Goal: Information Seeking & Learning: Check status

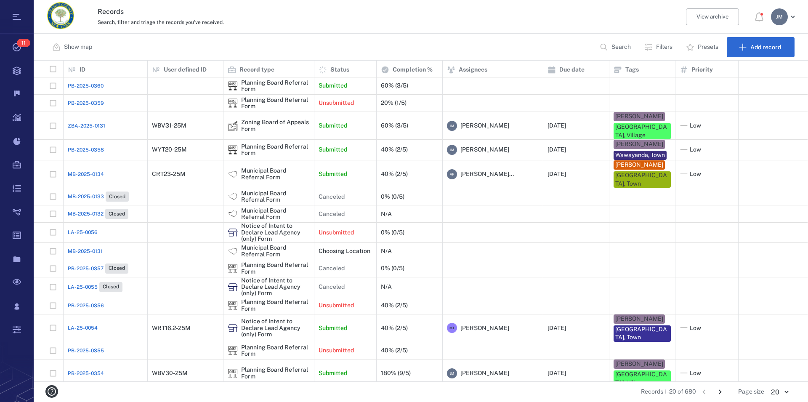
click at [661, 46] on p "Filters" at bounding box center [664, 47] width 16 height 8
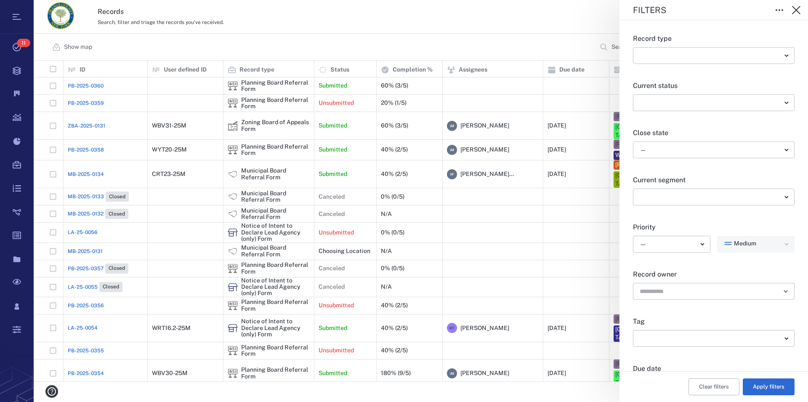
click at [655, 149] on body "Tasks 11 Records Boards Dashboard Reports Record types Guide steps Rules Form b…" at bounding box center [404, 201] width 808 height 402
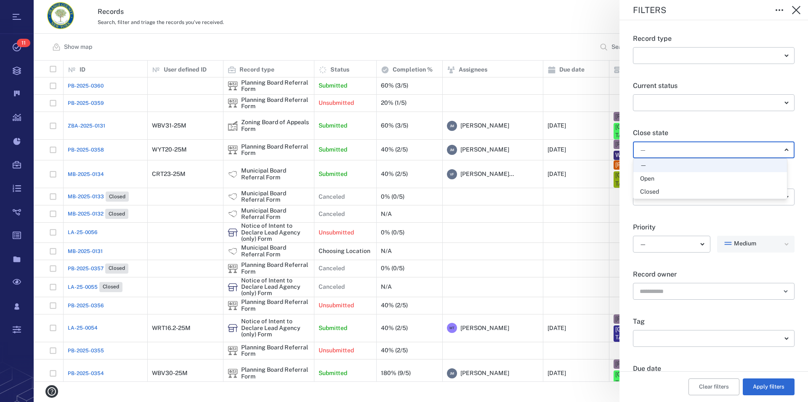
click at [661, 177] on div "Open" at bounding box center [710, 179] width 140 height 8
type input "*****"
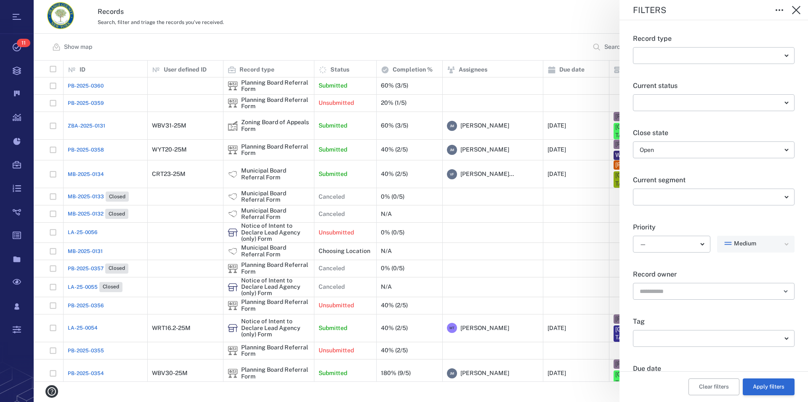
click at [762, 386] on button "Apply filters" at bounding box center [769, 386] width 52 height 17
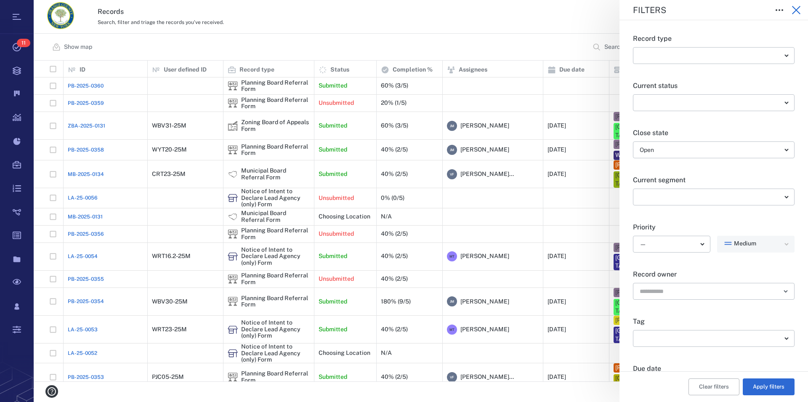
click at [797, 10] on icon "button" at bounding box center [796, 10] width 8 height 8
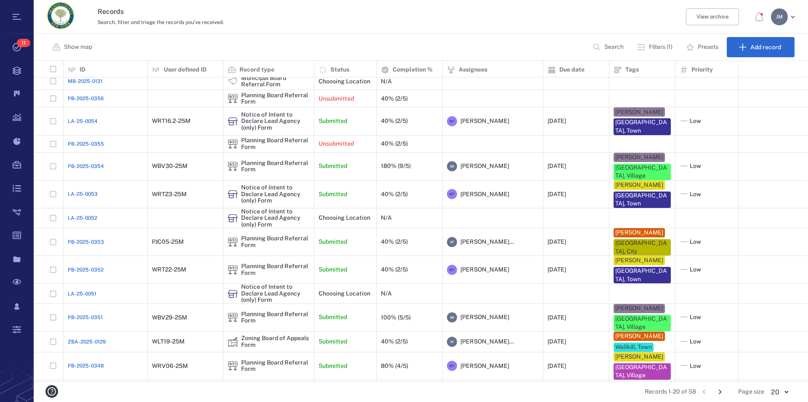
scroll to position [130, 0]
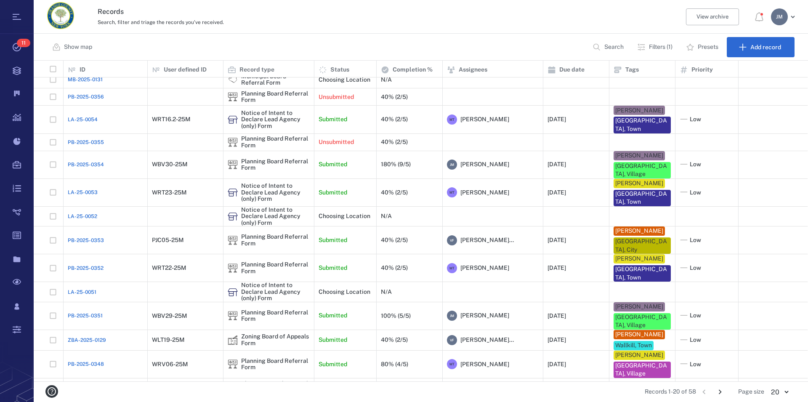
click at [721, 392] on icon "Go to next page" at bounding box center [720, 392] width 3 height 5
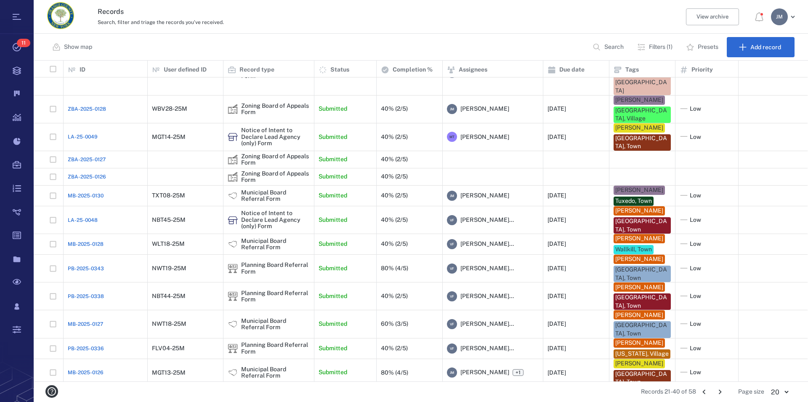
scroll to position [81, 0]
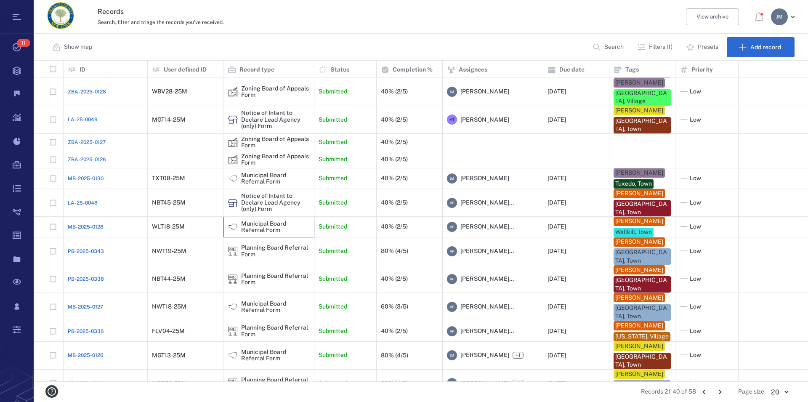
click at [251, 221] on div "Municipal Board Referral Form" at bounding box center [275, 227] width 69 height 13
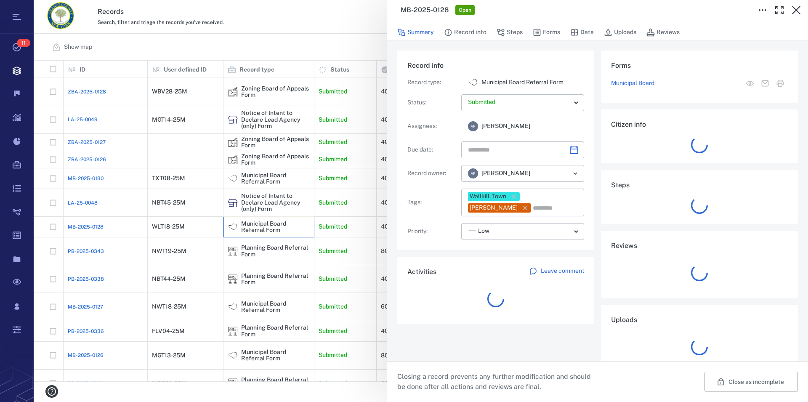
type input "**********"
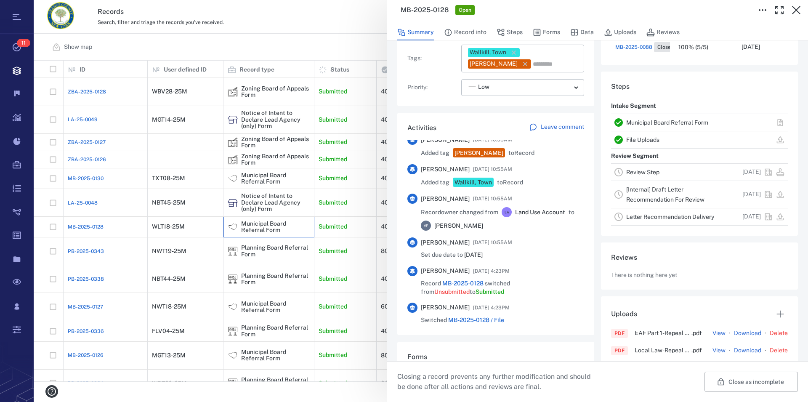
scroll to position [192, 0]
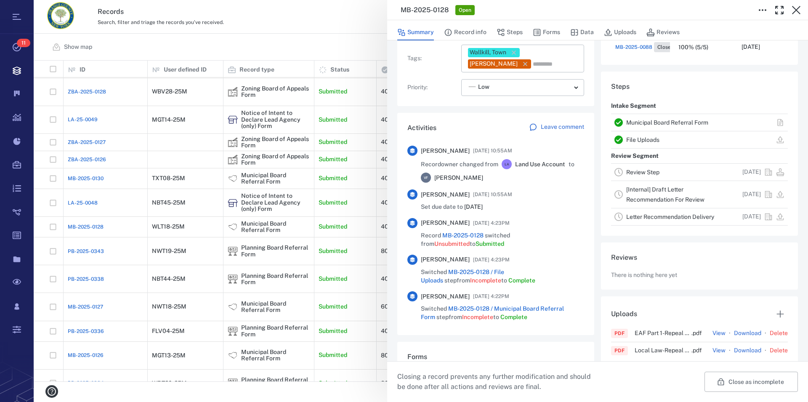
click at [651, 120] on link "Municipal Board Referral Form" at bounding box center [667, 122] width 82 height 7
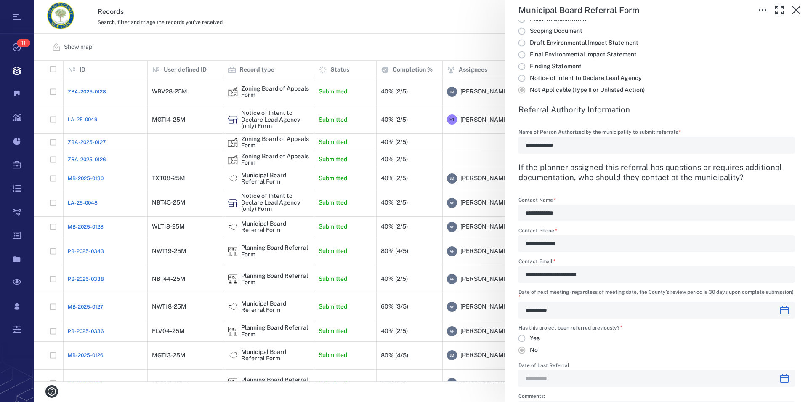
scroll to position [960, 0]
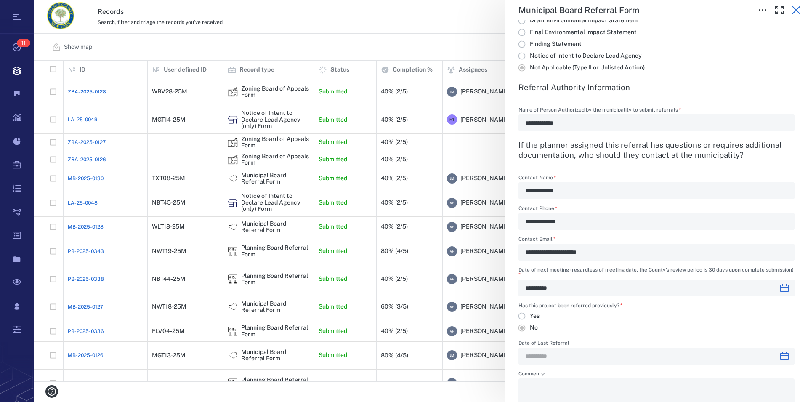
click at [798, 6] on icon "button" at bounding box center [797, 10] width 10 height 10
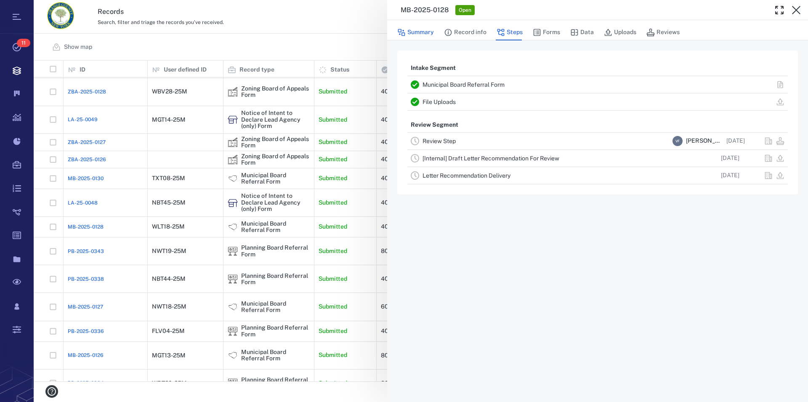
click at [424, 34] on button "Summary" at bounding box center [415, 32] width 37 height 16
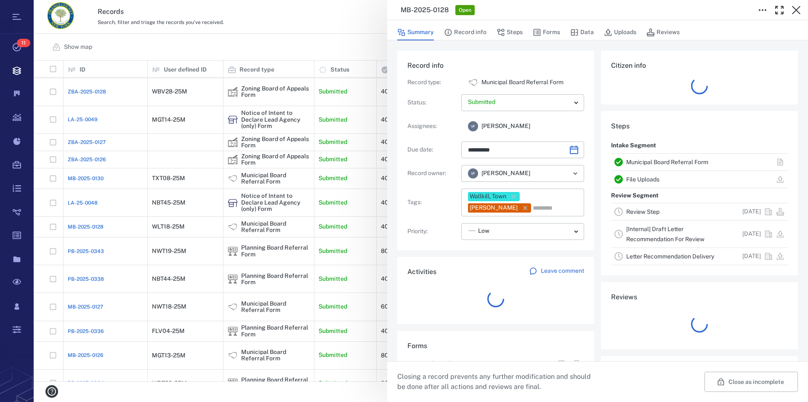
type input "**********"
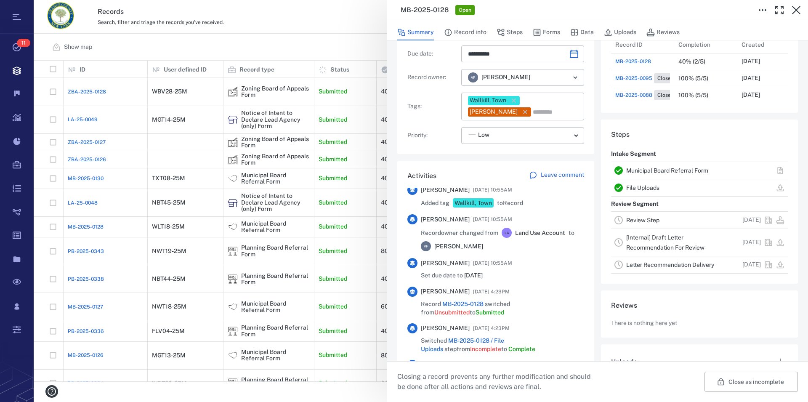
scroll to position [192, 0]
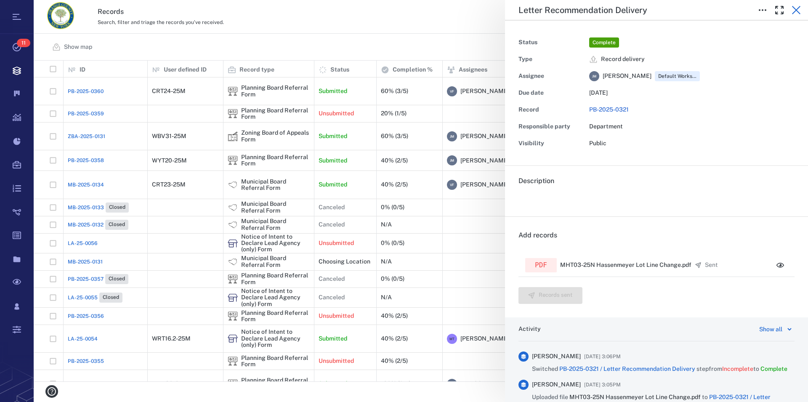
click at [794, 9] on icon "button" at bounding box center [797, 10] width 10 height 10
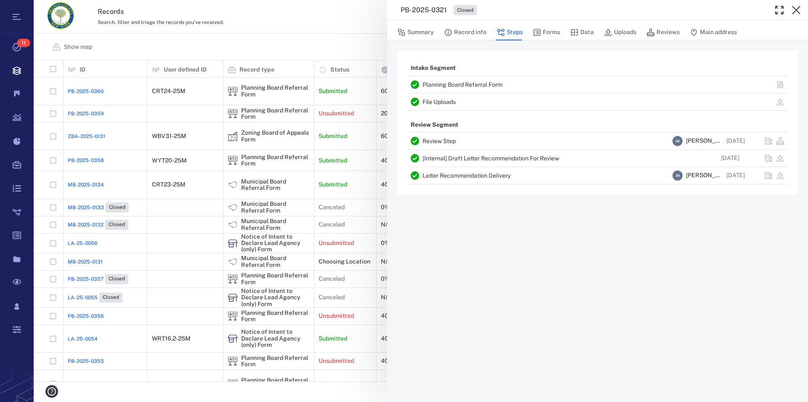
click at [442, 83] on link "Planning Board Referral Form" at bounding box center [463, 84] width 80 height 7
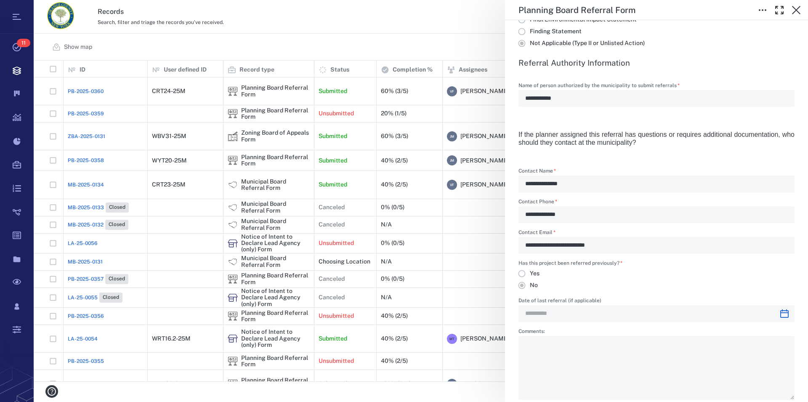
scroll to position [1632, 0]
click at [794, 12] on icon "button" at bounding box center [797, 10] width 10 height 10
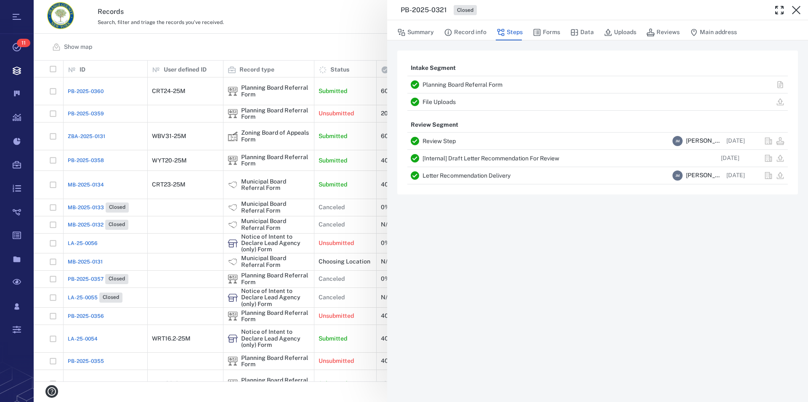
click at [794, 12] on icon "button" at bounding box center [797, 10] width 10 height 10
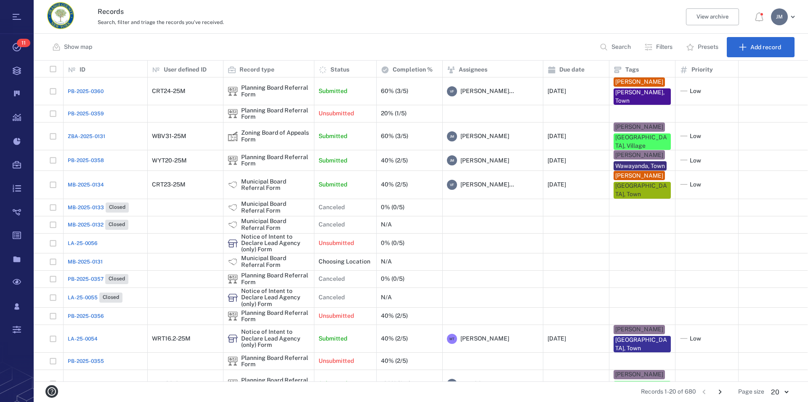
click at [669, 48] on p "Filters" at bounding box center [664, 47] width 16 height 8
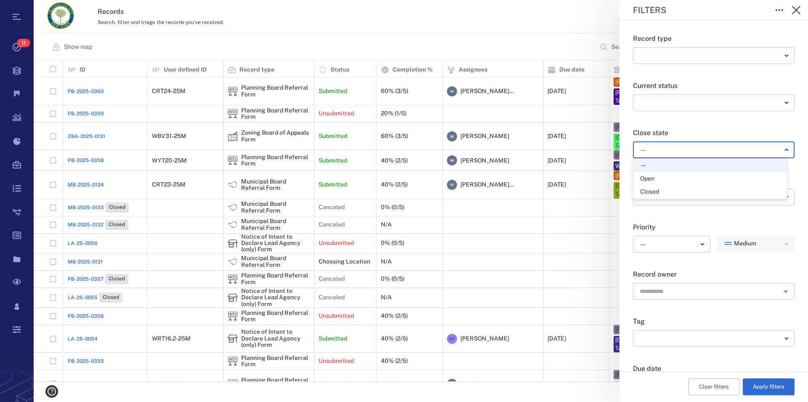
click at [657, 146] on body "Tasks 11 Records Boards Dashboard Reports Record types Guide steps Rules Form b…" at bounding box center [404, 201] width 808 height 402
click at [649, 179] on div "Open" at bounding box center [647, 179] width 14 height 8
type input "*****"
click at [771, 385] on button "Apply filters" at bounding box center [769, 386] width 52 height 17
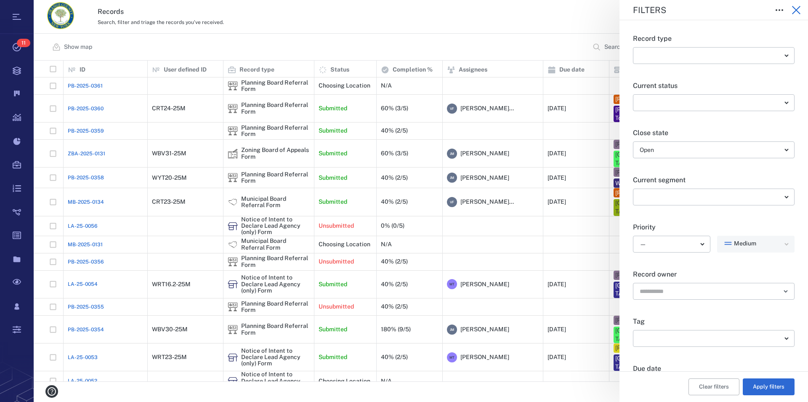
click at [799, 10] on icon "button" at bounding box center [797, 10] width 10 height 10
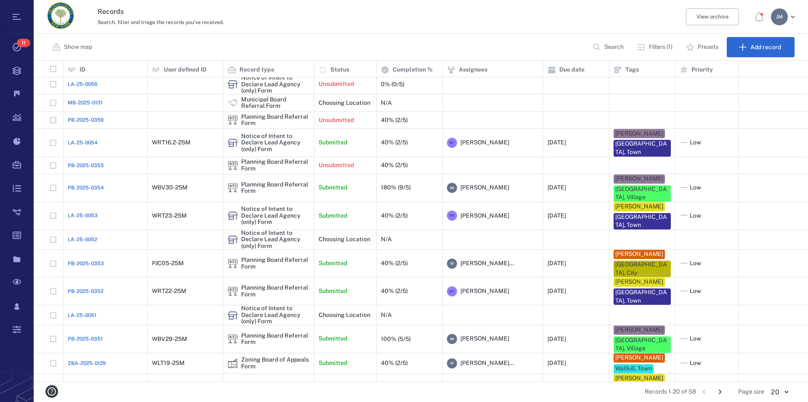
scroll to position [140, 0]
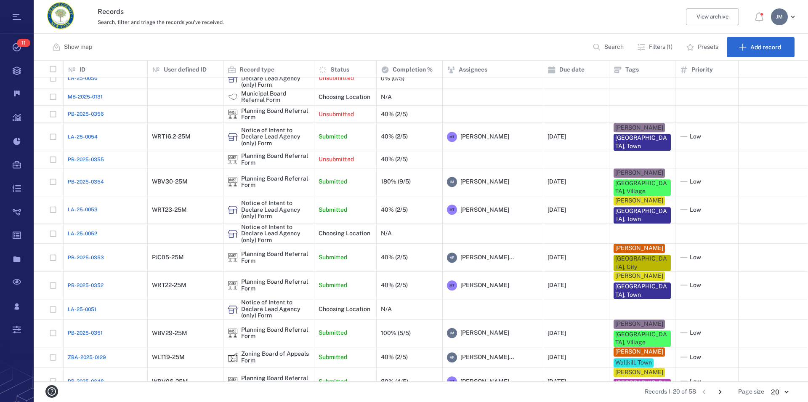
click at [720, 392] on icon "Go to next page" at bounding box center [720, 391] width 9 height 9
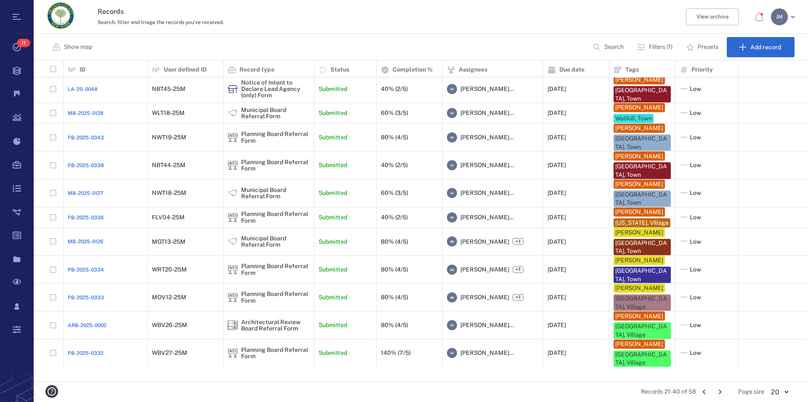
scroll to position [189, 0]
click at [722, 390] on icon "Go to next page" at bounding box center [720, 391] width 9 height 9
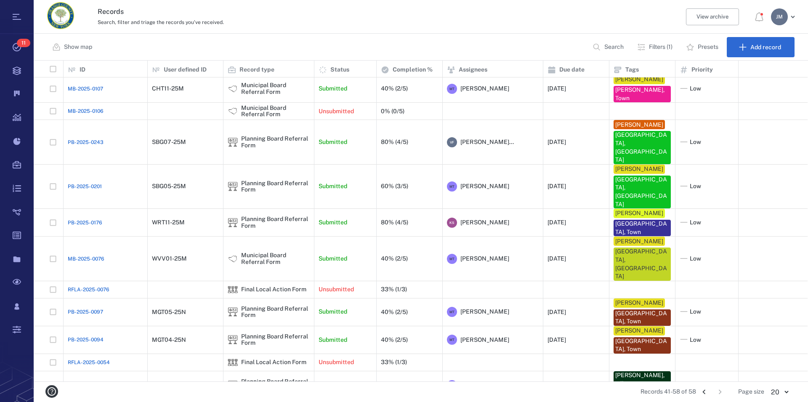
scroll to position [0, 0]
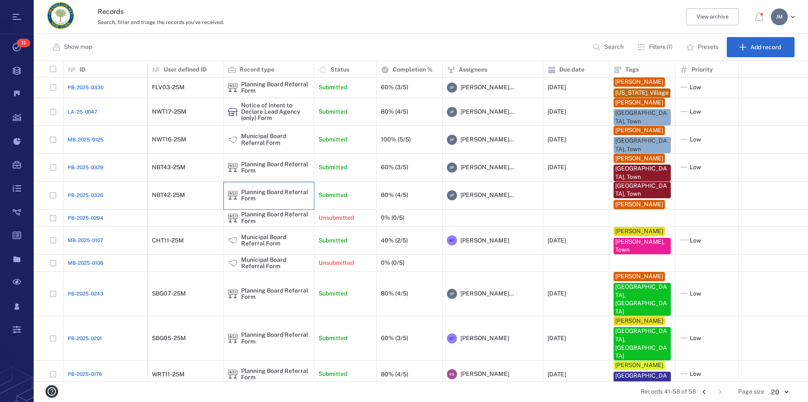
click at [277, 202] on div "Planning Board Referral Form" at bounding box center [275, 195] width 69 height 13
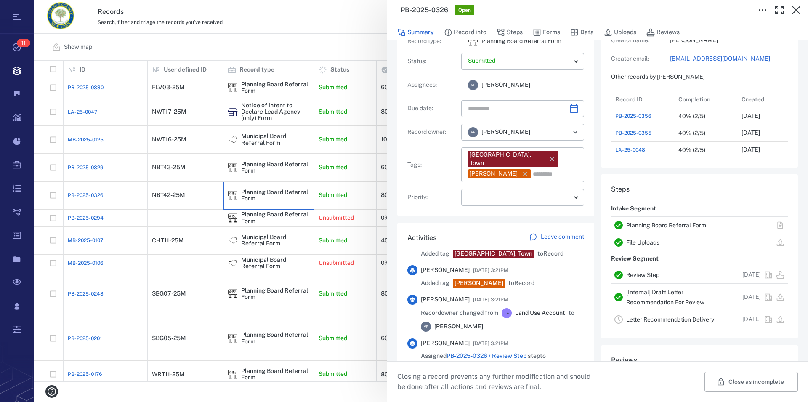
scroll to position [48, 0]
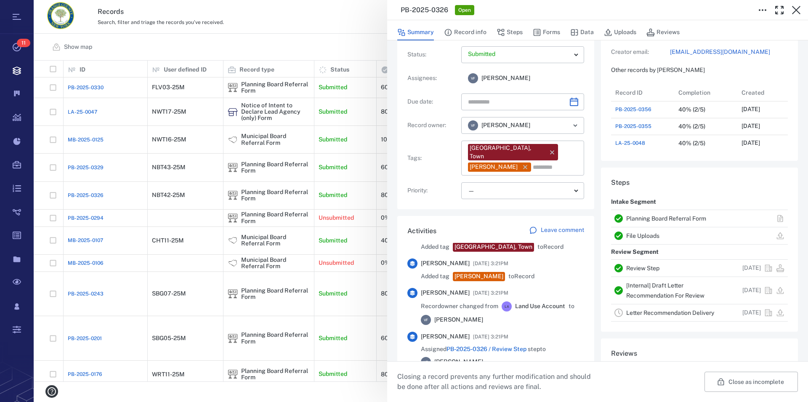
click at [648, 221] on link "Planning Board Referral Form" at bounding box center [666, 218] width 80 height 7
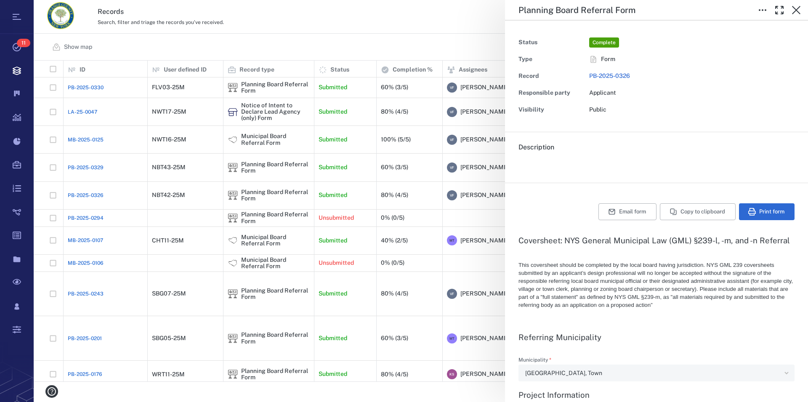
type textarea "*"
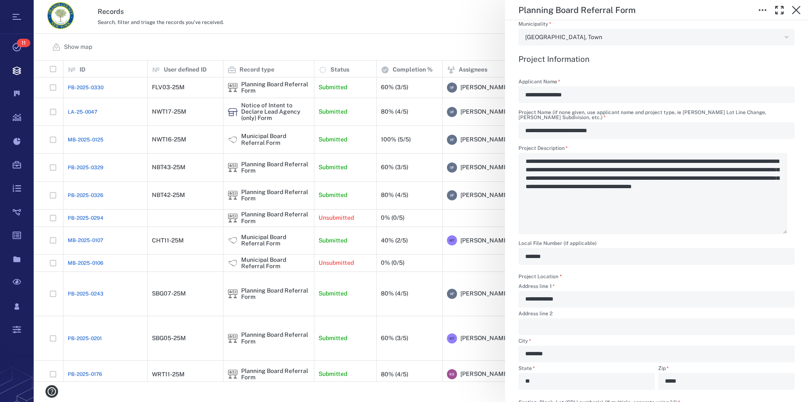
scroll to position [288, 0]
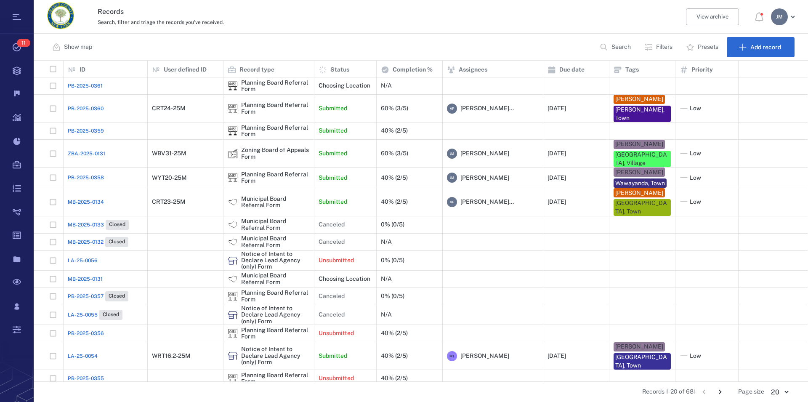
click at [667, 48] on p "Filters" at bounding box center [664, 47] width 16 height 8
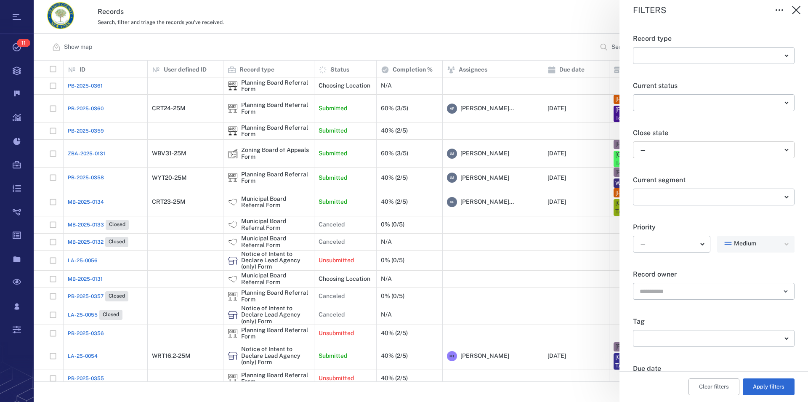
click at [656, 153] on body "Tasks 11 Records Boards Dashboard Reports Record types Guide steps Rules Form b…" at bounding box center [404, 201] width 808 height 402
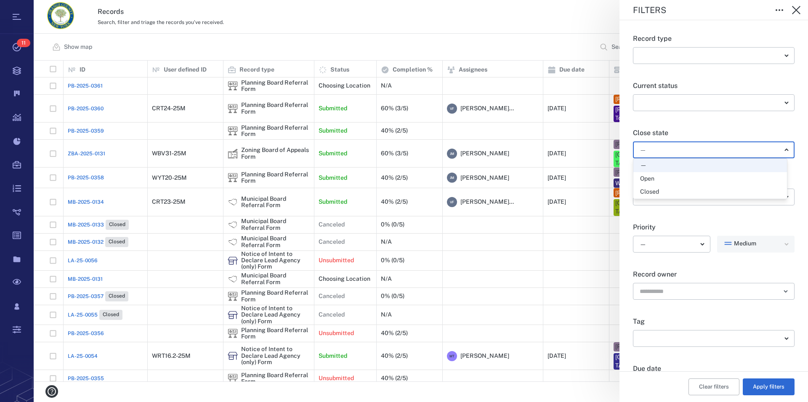
click at [649, 179] on div "Open" at bounding box center [647, 179] width 14 height 8
type input "*****"
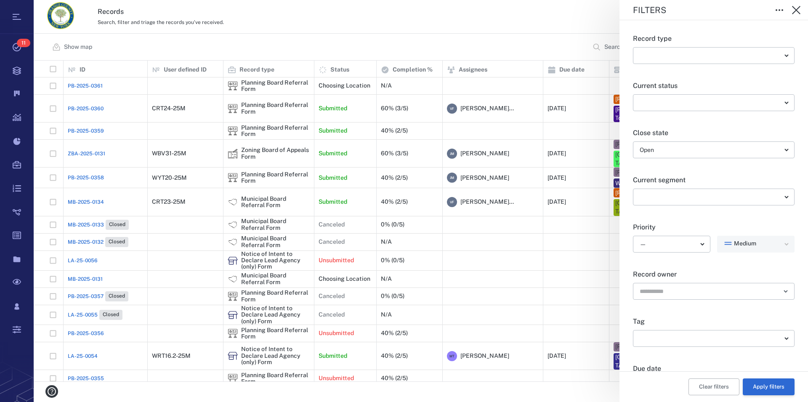
click at [757, 381] on button "Apply filters" at bounding box center [769, 386] width 52 height 17
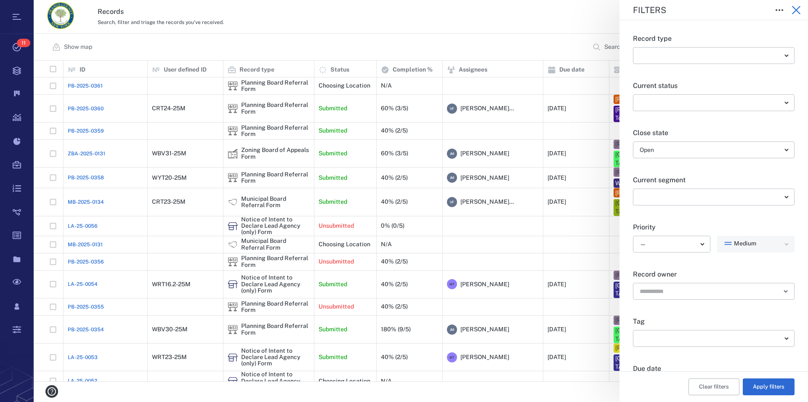
click at [799, 8] on icon "button" at bounding box center [796, 10] width 8 height 8
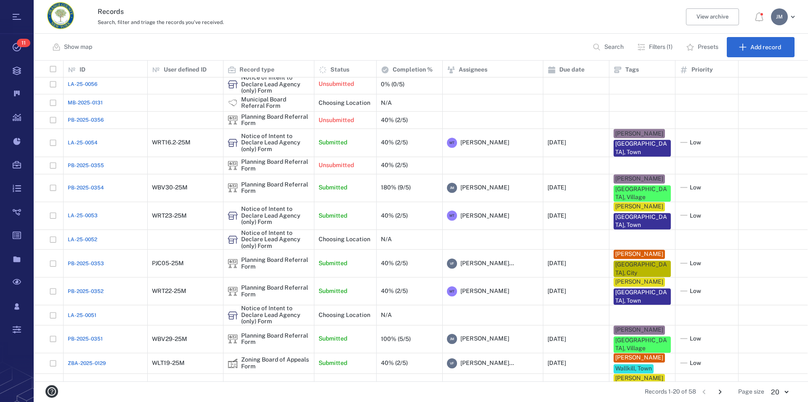
scroll to position [140, 0]
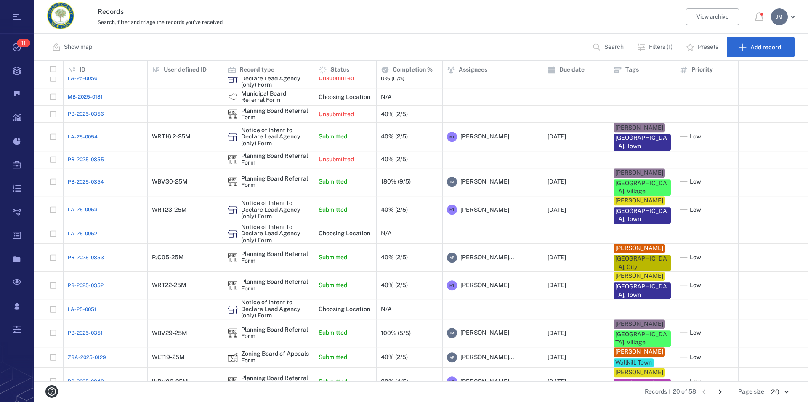
click at [719, 389] on icon "Go to next page" at bounding box center [720, 391] width 9 height 9
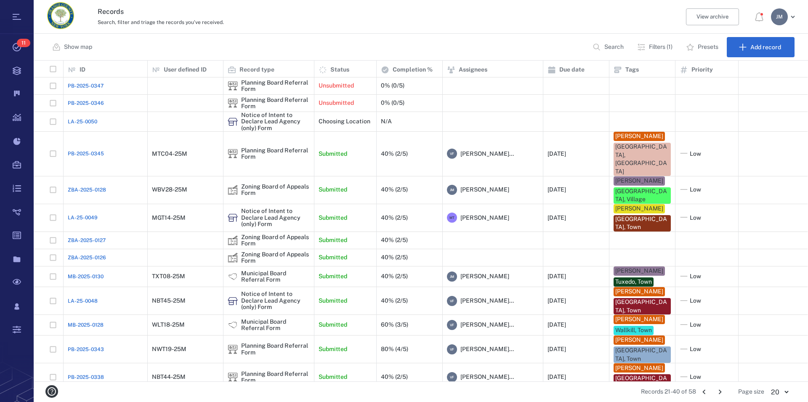
scroll to position [189, 0]
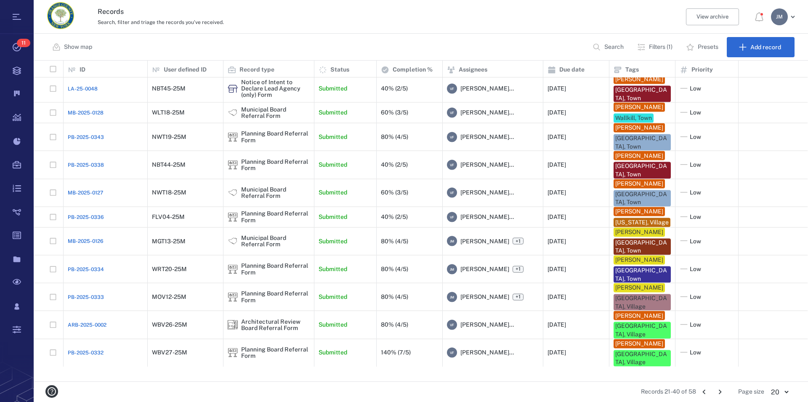
click at [724, 395] on icon "Go to next page" at bounding box center [720, 391] width 9 height 9
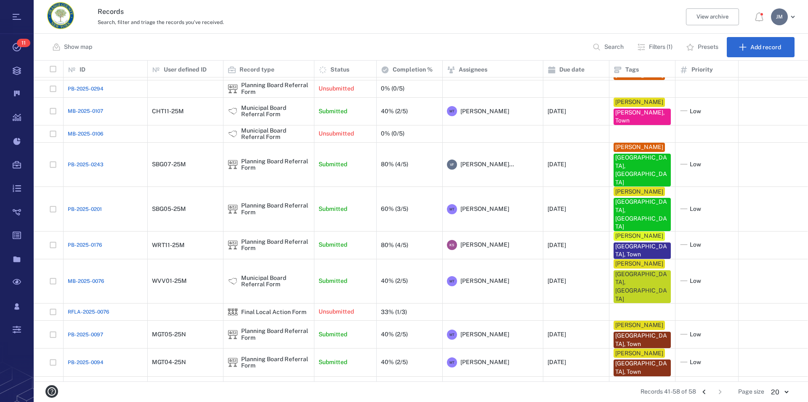
scroll to position [0, 0]
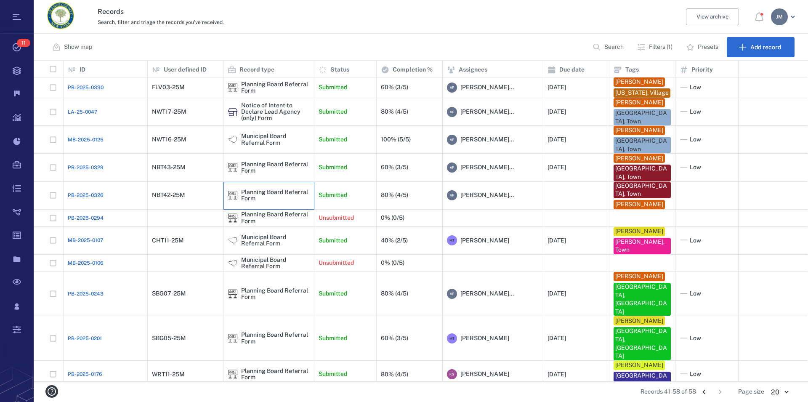
click at [248, 202] on div "Planning Board Referral Form" at bounding box center [275, 195] width 69 height 13
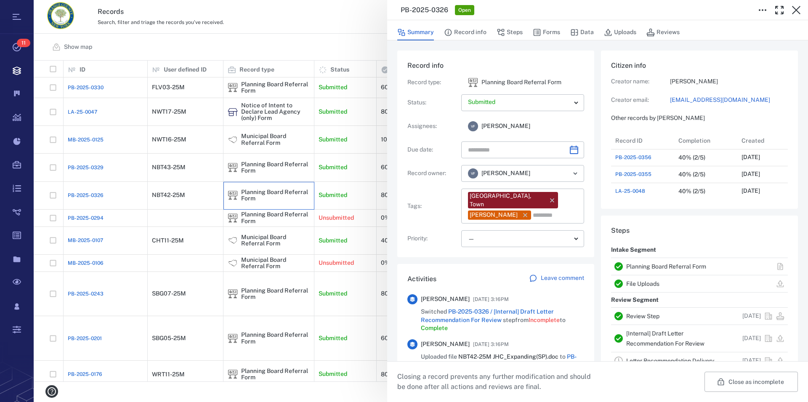
scroll to position [8, 8]
